Goal: Check status: Check status

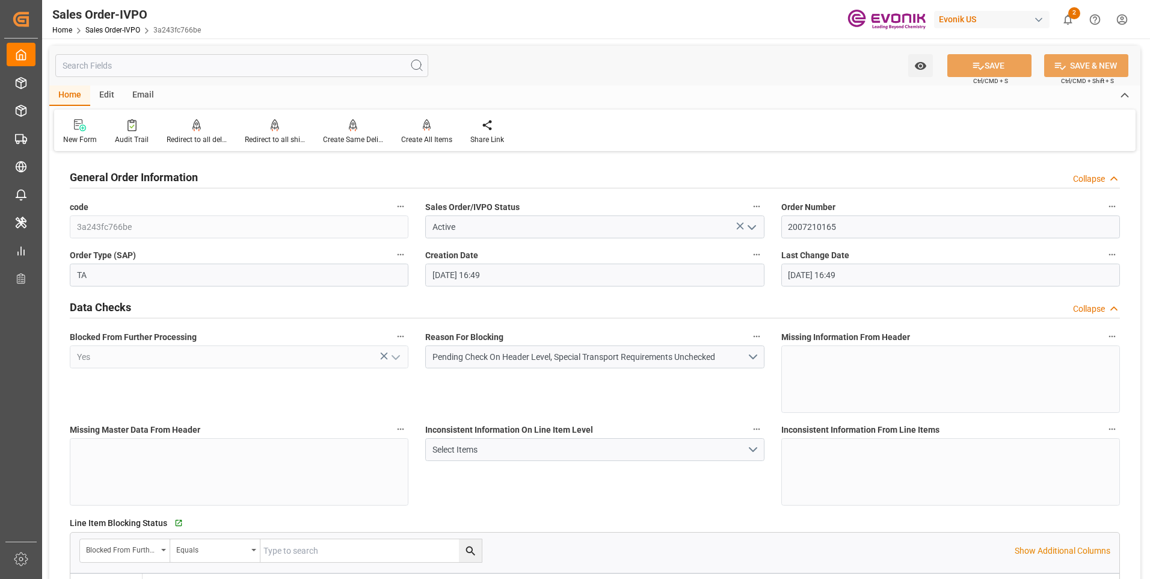
scroll to position [481, 0]
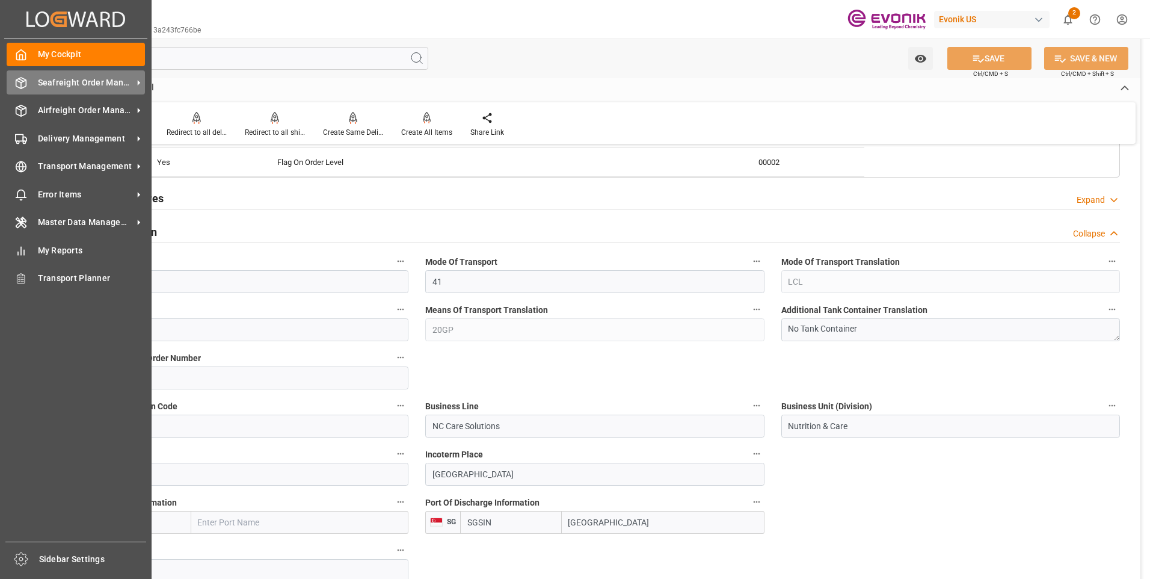
click at [56, 79] on span "Seafreight Order Management" at bounding box center [85, 82] width 95 height 13
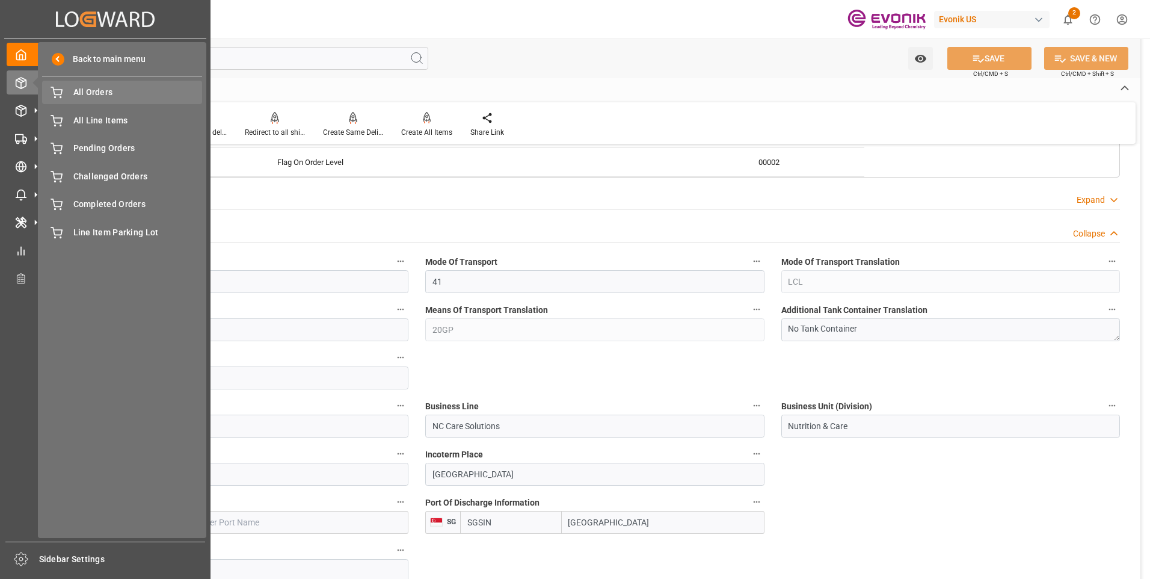
click at [109, 88] on span "All Orders" at bounding box center [137, 92] width 129 height 13
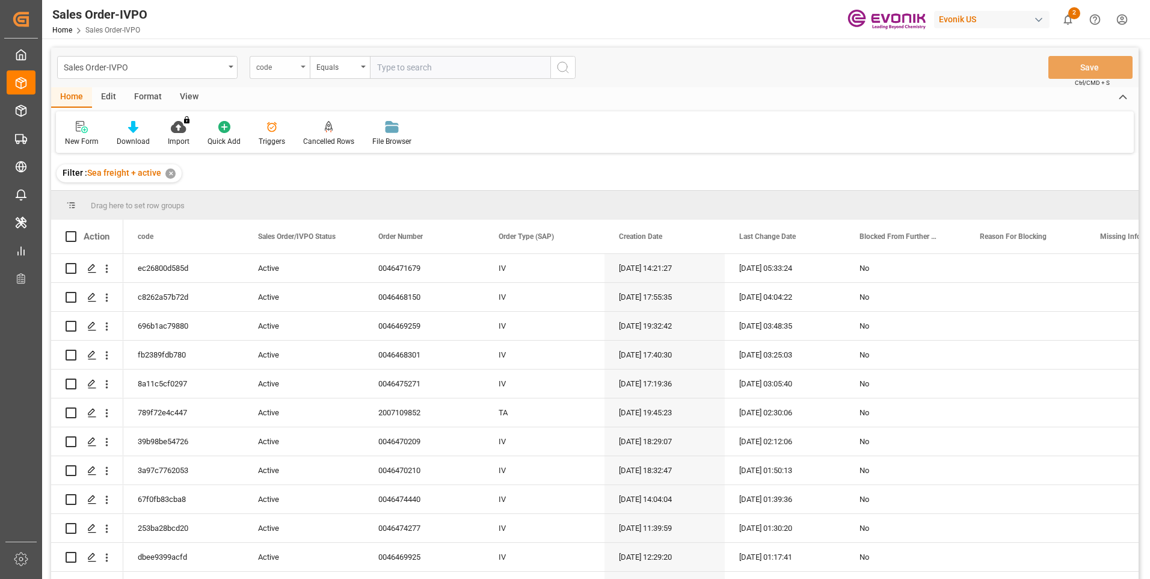
click at [271, 63] on div "code" at bounding box center [276, 66] width 41 height 14
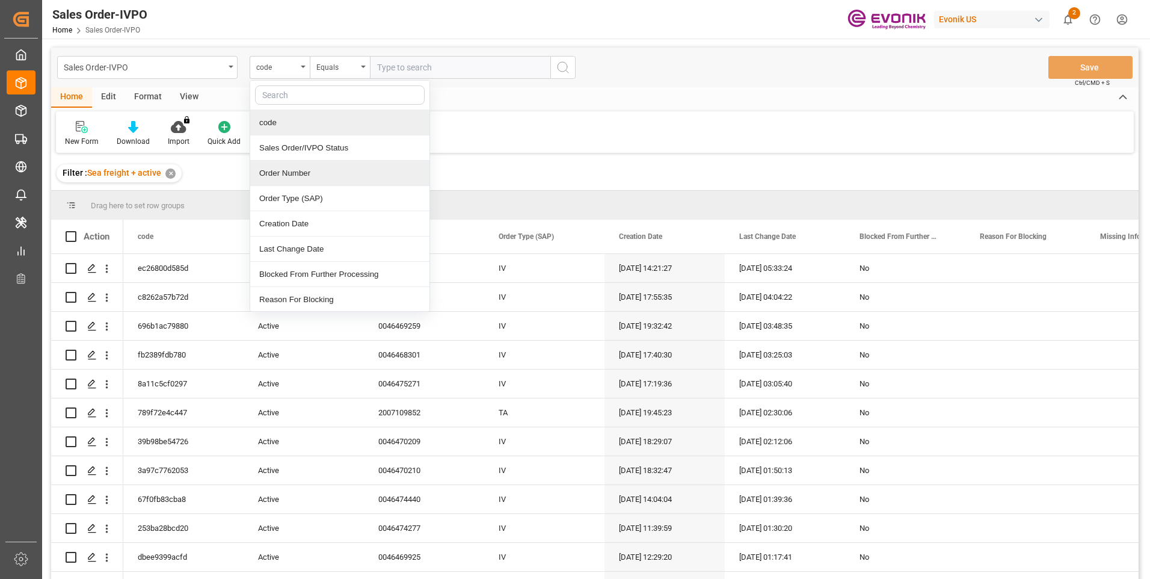
drag, startPoint x: 279, startPoint y: 171, endPoint x: 410, endPoint y: 74, distance: 163.0
click at [281, 169] on div "Order Number" at bounding box center [339, 173] width 179 height 25
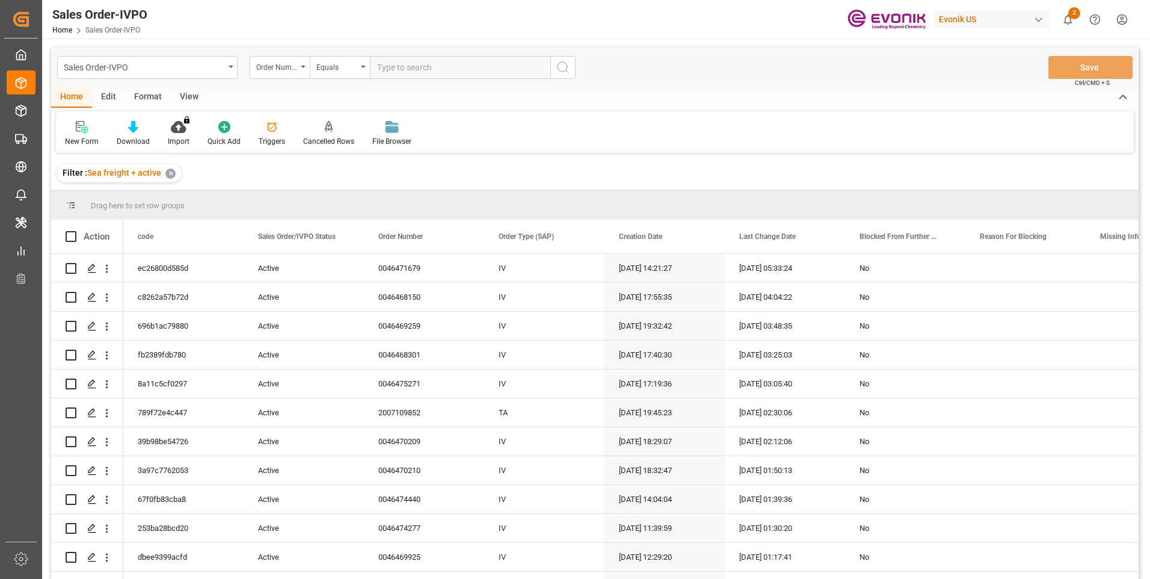
click at [410, 62] on input "text" at bounding box center [460, 67] width 180 height 23
paste input "2007184152"
type input "2007184152"
